Goal: Find specific page/section: Find specific page/section

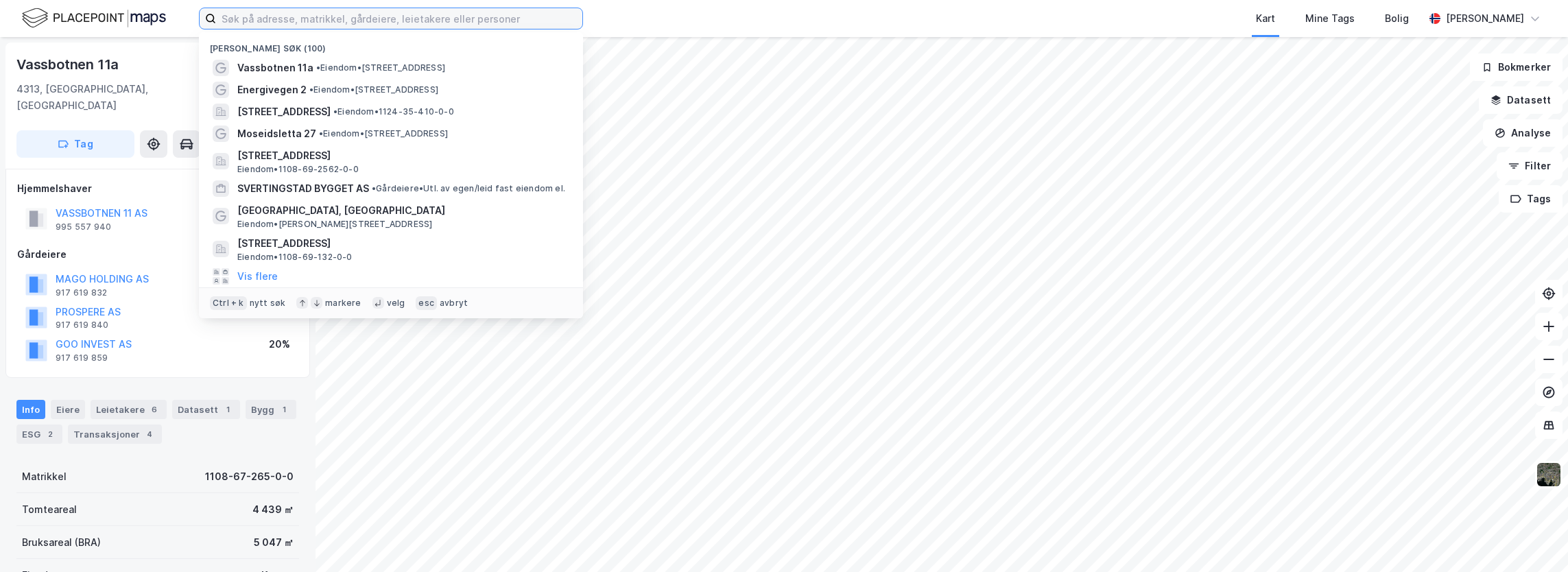
click at [240, 20] on input at bounding box center [399, 18] width 366 height 21
paste input "Erling [STREET_ADDRESS]"
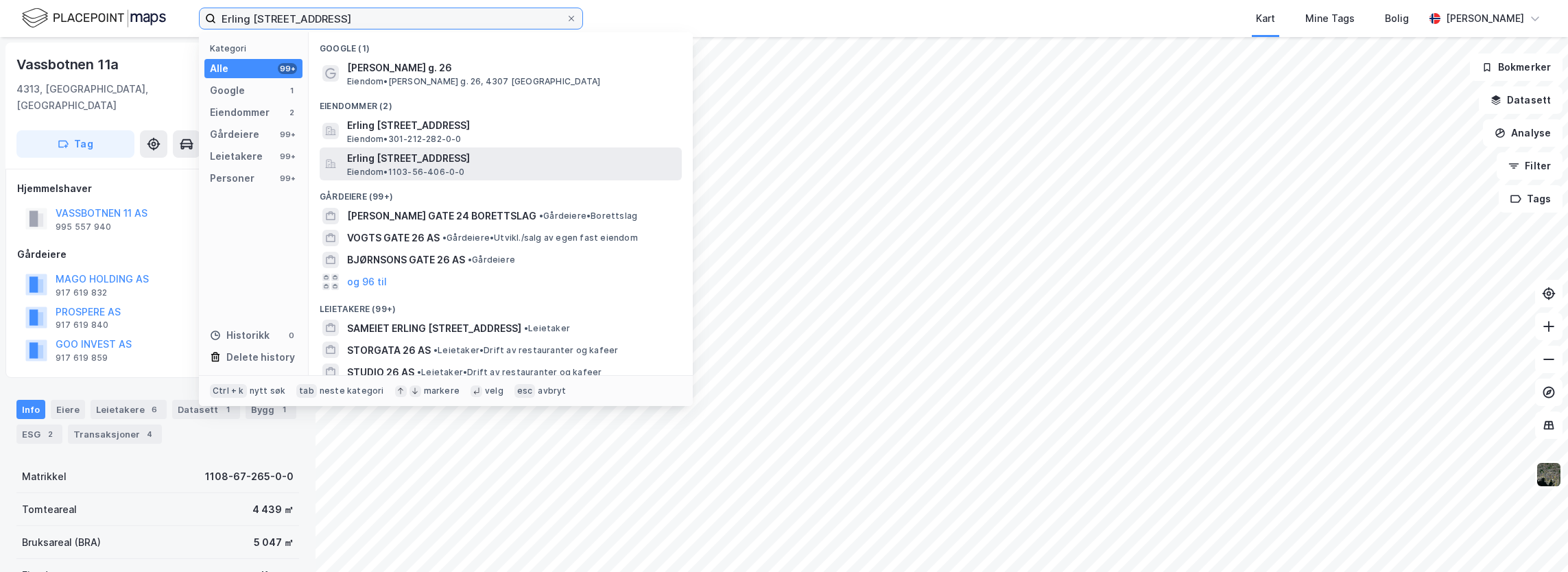
type input "Erling [STREET_ADDRESS]"
click at [419, 156] on span "Erling [STREET_ADDRESS]" at bounding box center [511, 158] width 329 height 17
